Goal: Communication & Community: Share content

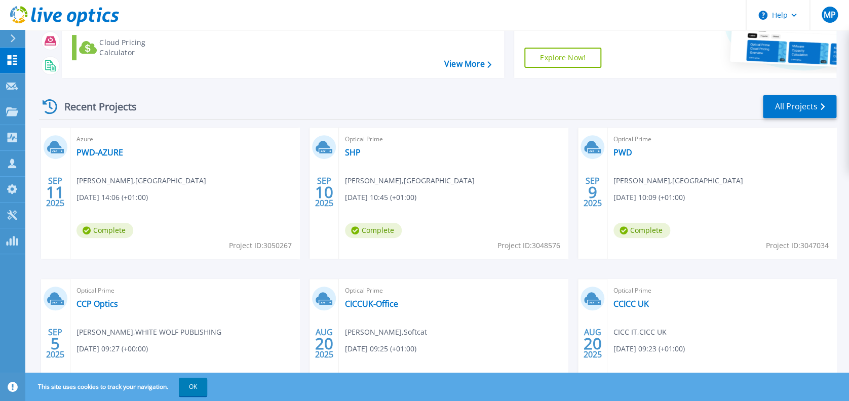
scroll to position [203, 0]
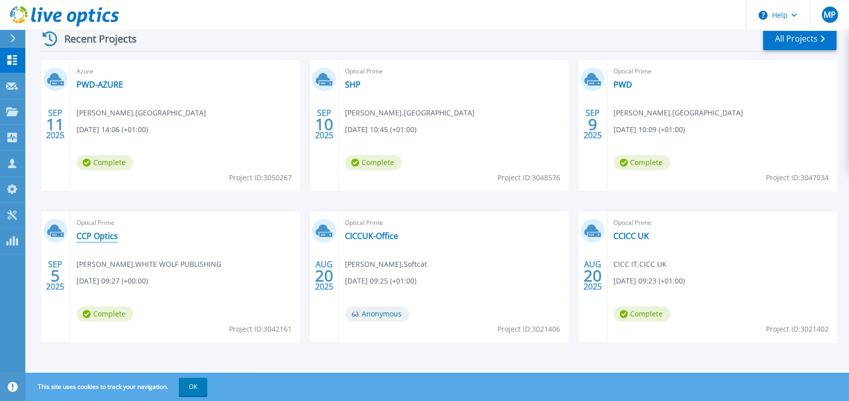
click at [102, 231] on link "CCP Optics" at bounding box center [98, 236] width 42 height 10
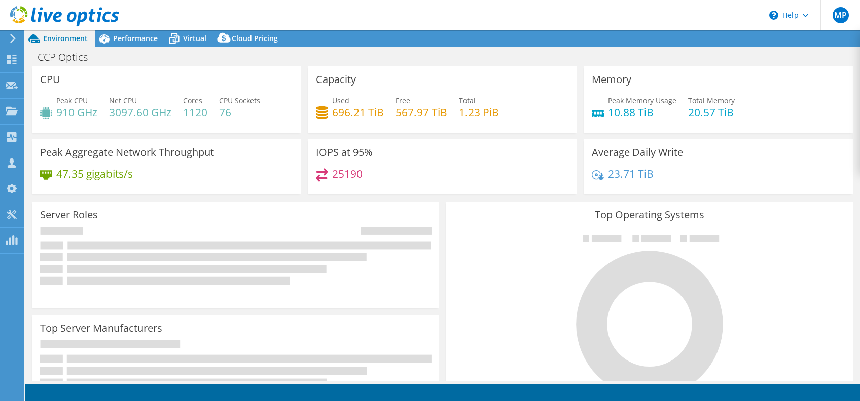
select select "USD"
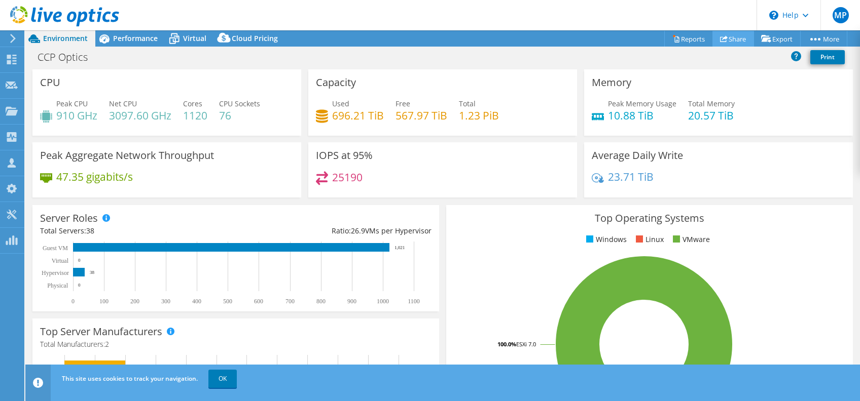
click at [738, 38] on link "Share" at bounding box center [733, 39] width 42 height 16
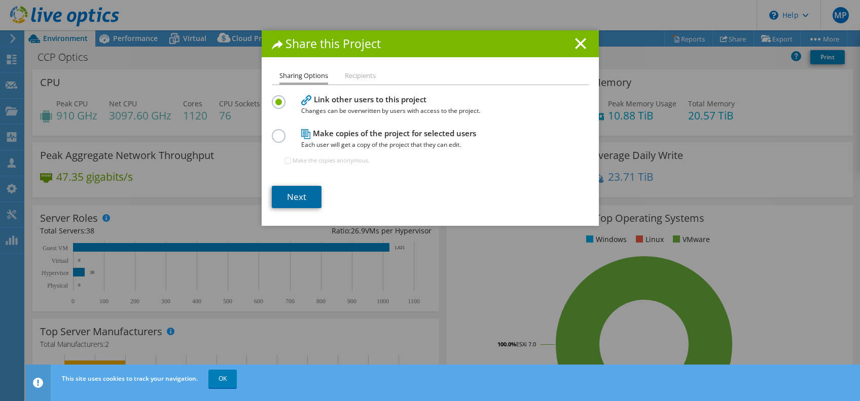
click at [299, 187] on link "Next" at bounding box center [297, 197] width 50 height 22
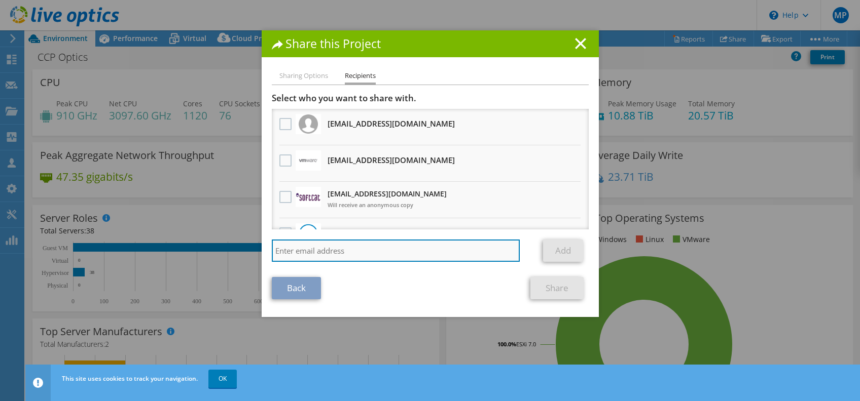
click at [340, 258] on input "search" at bounding box center [396, 251] width 248 height 22
paste input "[EMAIL_ADDRESS][DOMAIN_NAME]"
type input "[EMAIL_ADDRESS][DOMAIN_NAME]"
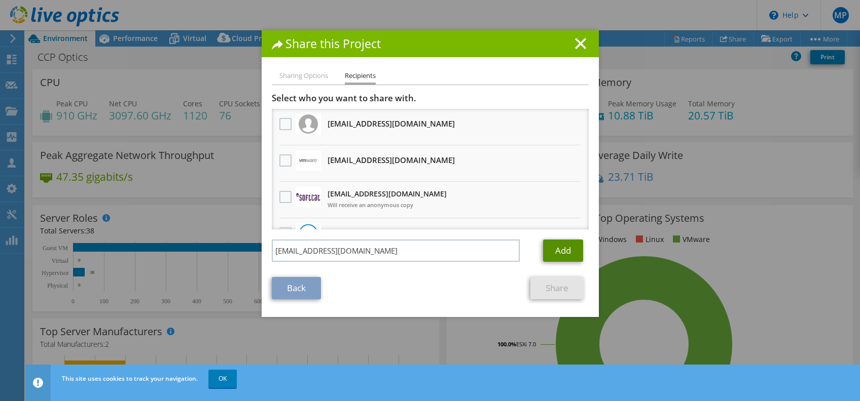
click at [561, 254] on link "Add" at bounding box center [563, 251] width 40 height 22
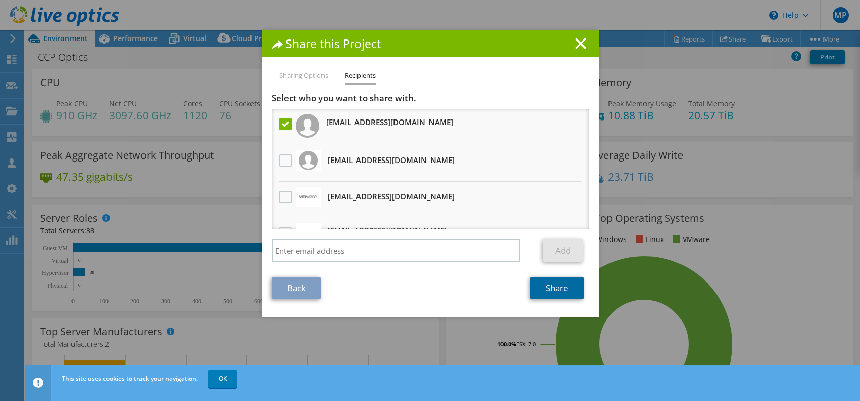
click at [530, 283] on link "Share" at bounding box center [556, 288] width 53 height 22
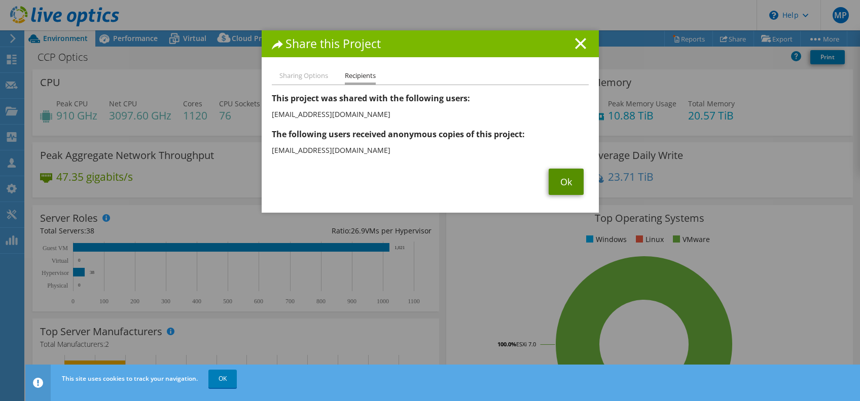
click at [555, 179] on link "Ok" at bounding box center [565, 182] width 35 height 26
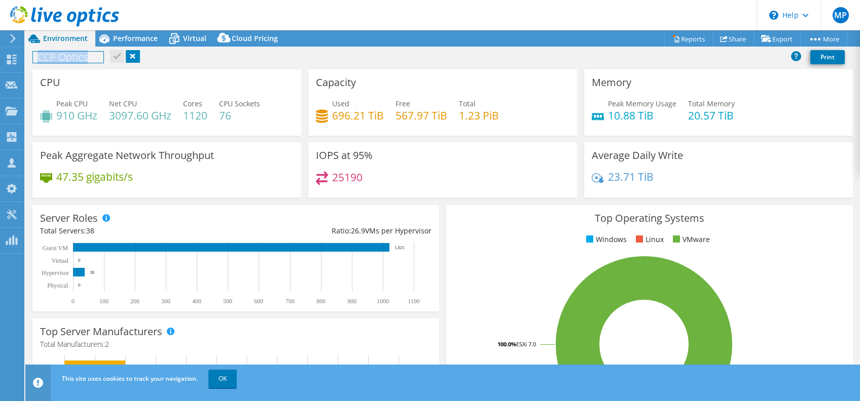
drag, startPoint x: 37, startPoint y: 60, endPoint x: 97, endPoint y: 61, distance: 60.3
click at [97, 61] on h1 "CCP Optics" at bounding box center [68, 57] width 70 height 11
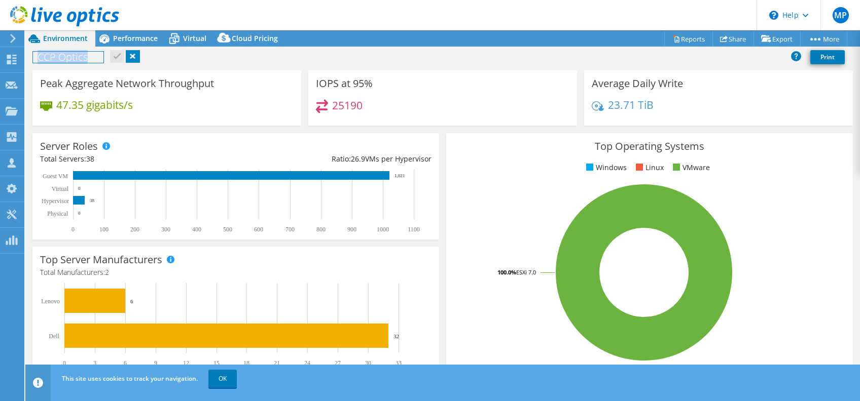
scroll to position [139, 0]
